Goal: Task Accomplishment & Management: Use online tool/utility

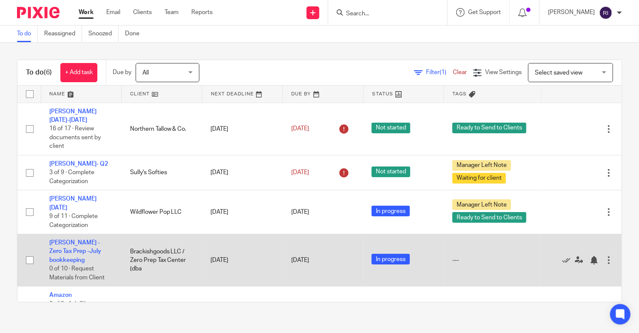
scroll to position [55, 0]
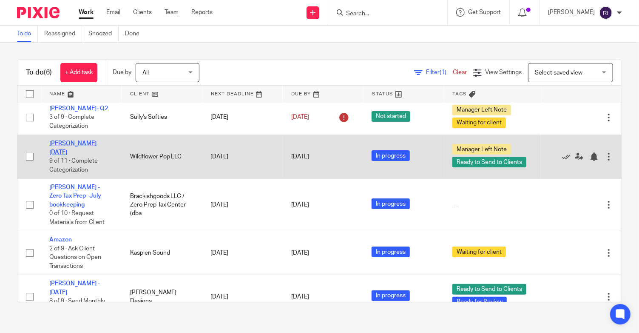
click at [79, 140] on link "[PERSON_NAME] [DATE]" at bounding box center [72, 147] width 47 height 14
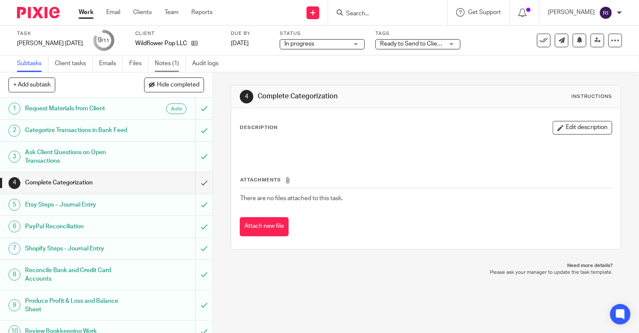
click at [159, 63] on link "Notes (1)" at bounding box center [170, 63] width 31 height 17
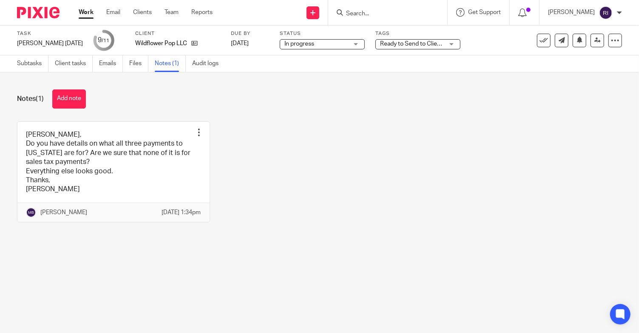
click at [429, 44] on div "Ready to Send to Clients + 1" at bounding box center [417, 44] width 85 height 10
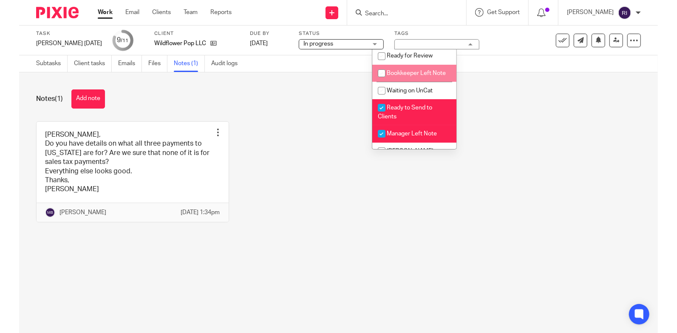
scroll to position [22, 0]
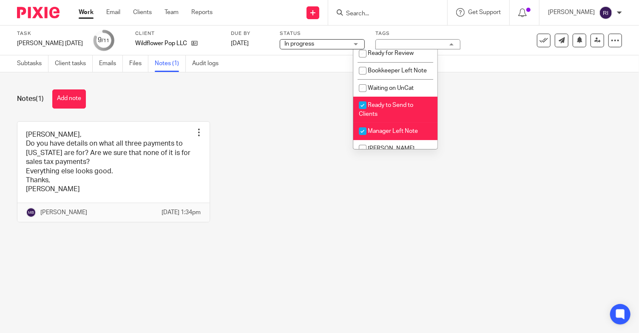
click at [472, 121] on div "Regina, Do you have details on what all three payments to Washington are for? A…" at bounding box center [313, 178] width 618 height 114
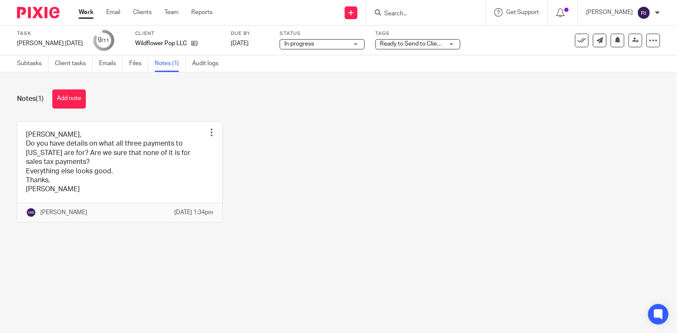
click at [296, 155] on div "Regina, Do you have details on what all three payments to Washington are for? A…" at bounding box center [332, 178] width 657 height 114
